Goal: Information Seeking & Learning: Learn about a topic

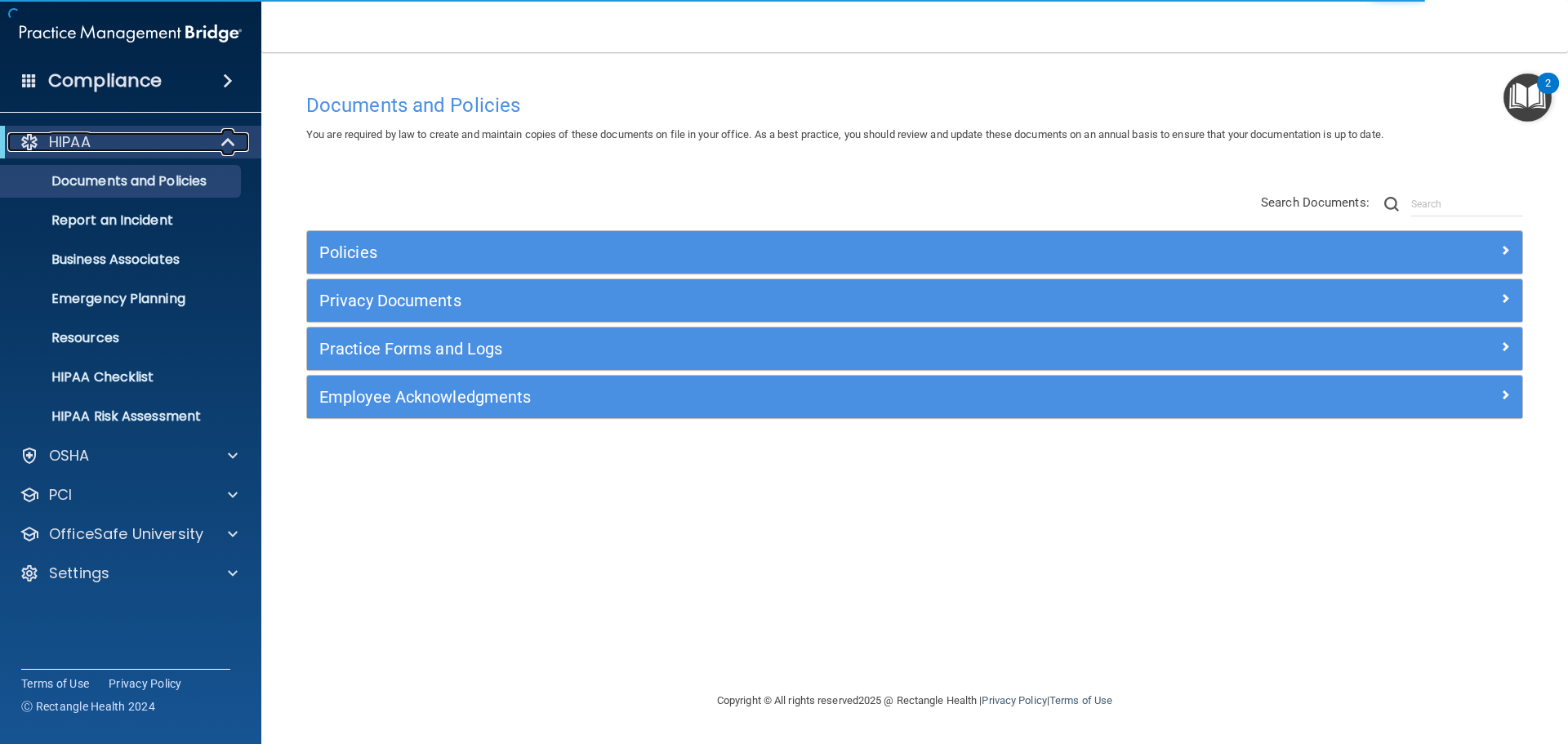
click at [216, 146] on div at bounding box center [229, 143] width 40 height 20
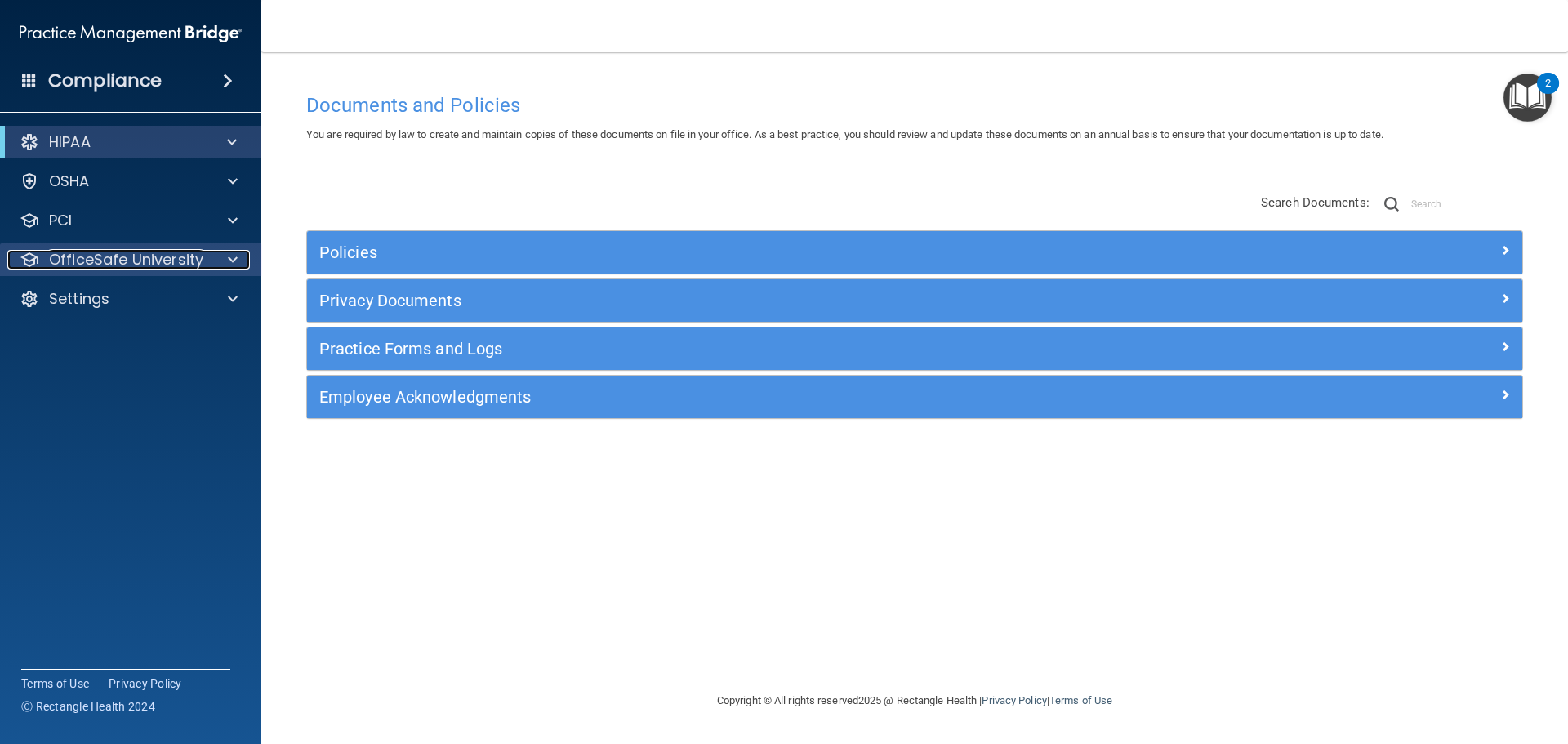
click at [227, 260] on div at bounding box center [230, 260] width 41 height 20
click at [226, 260] on div at bounding box center [230, 260] width 41 height 20
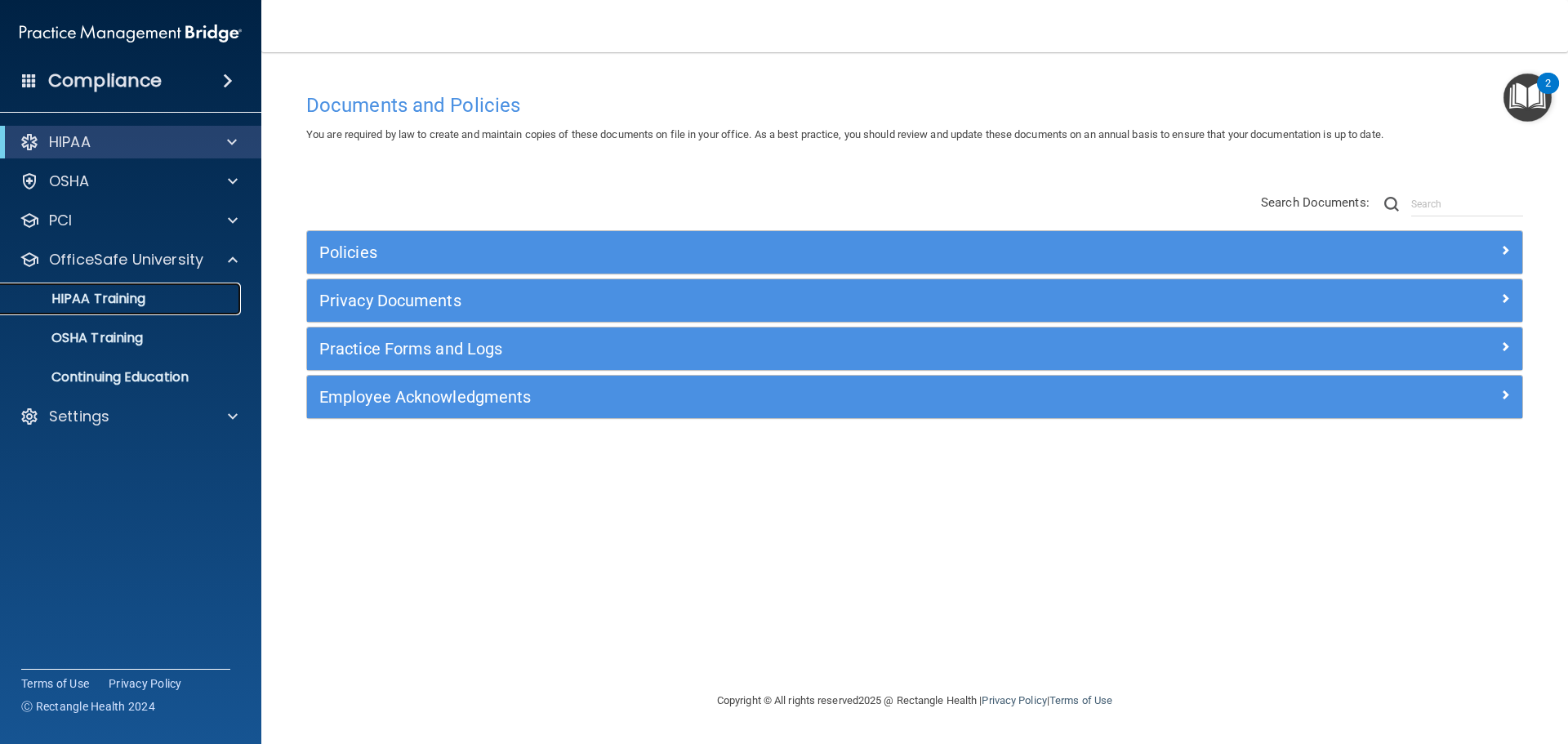
click at [189, 306] on div "HIPAA Training" at bounding box center [122, 298] width 223 height 16
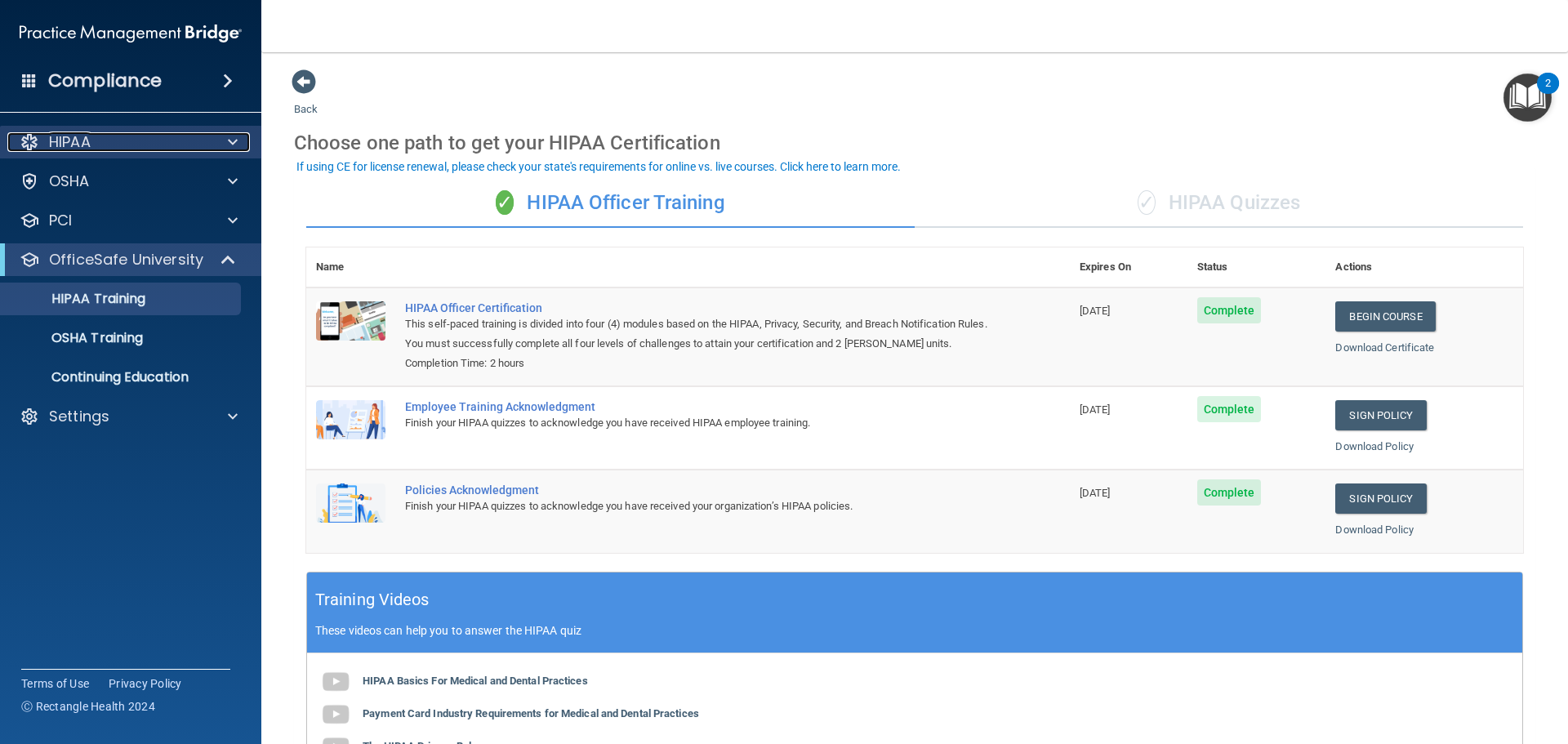
click at [233, 139] on span at bounding box center [232, 143] width 10 height 20
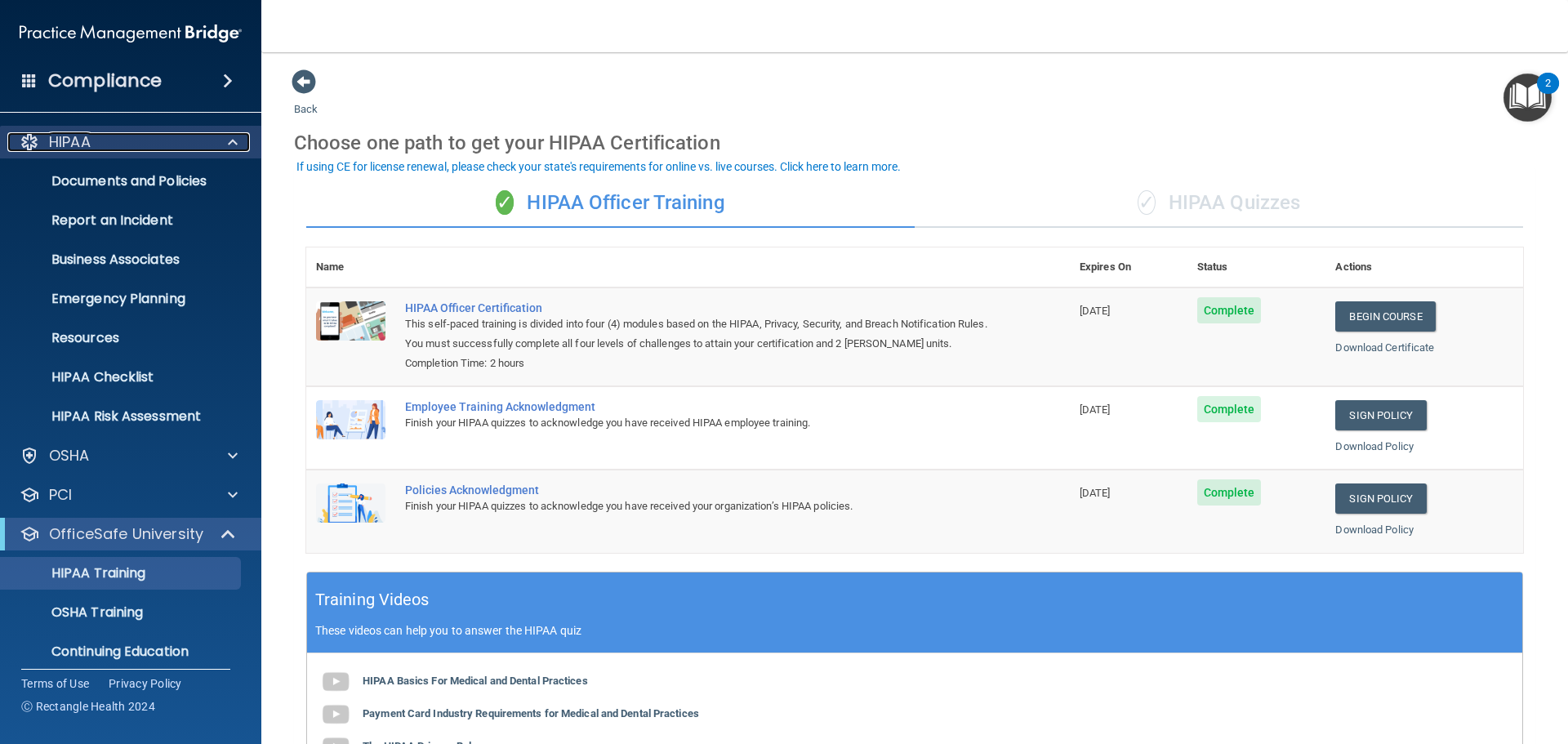
click at [245, 134] on div at bounding box center [230, 143] width 41 height 20
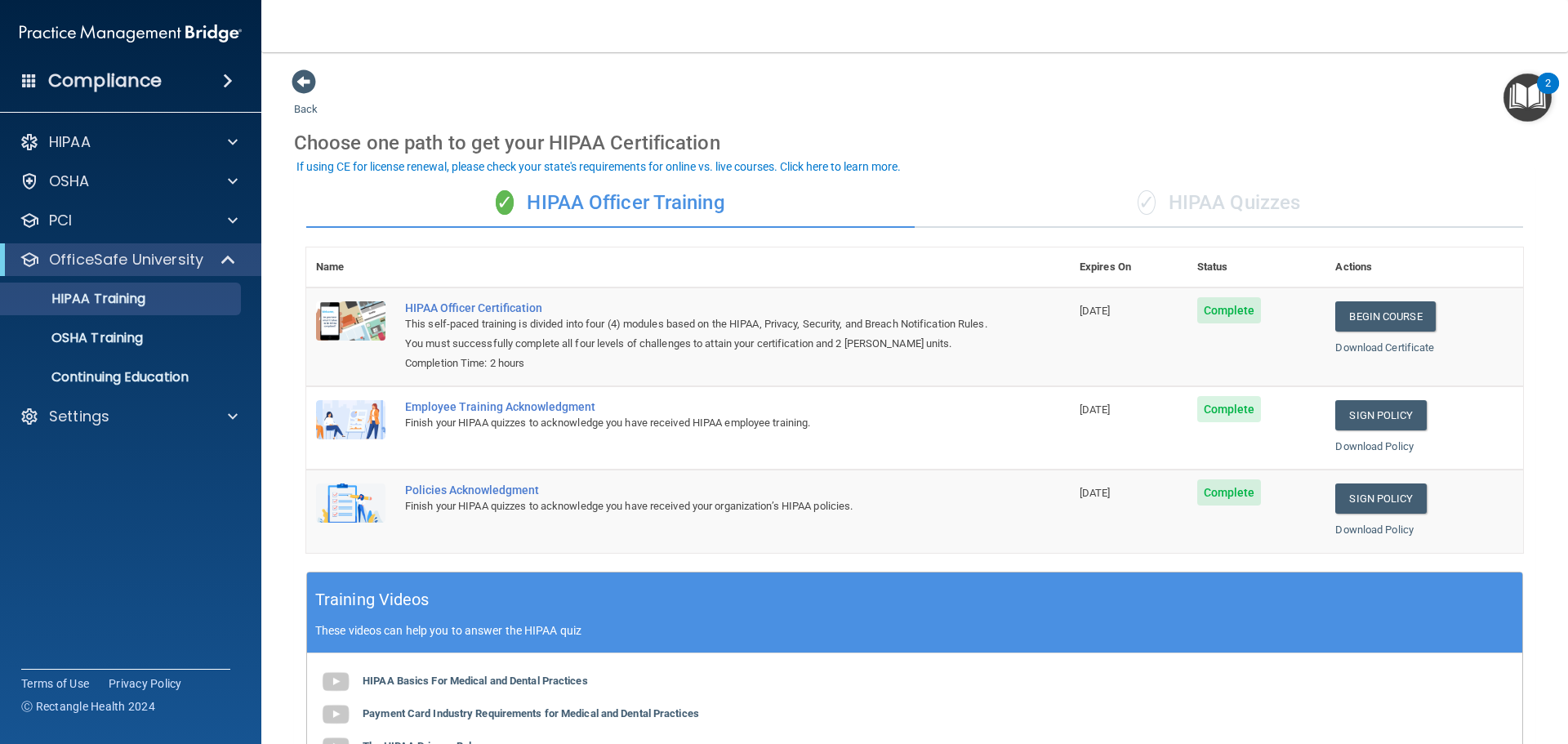
click at [200, 518] on accordion "HIPAA Documents and Policies Report an Incident Business Associates Emergency P…" at bounding box center [131, 325] width 262 height 413
click at [1178, 203] on div "✓ HIPAA Quizzes" at bounding box center [1218, 203] width 609 height 49
